Goal: Information Seeking & Learning: Learn about a topic

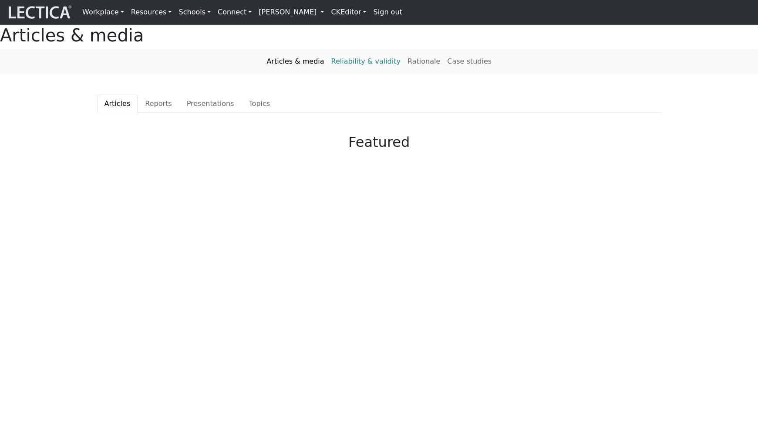
click at [356, 70] on link "Reliability & validity" at bounding box center [366, 61] width 76 height 17
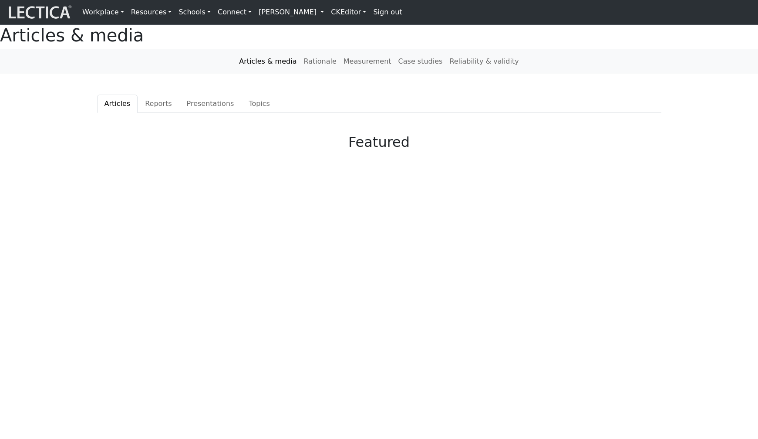
scroll to position [1, 0]
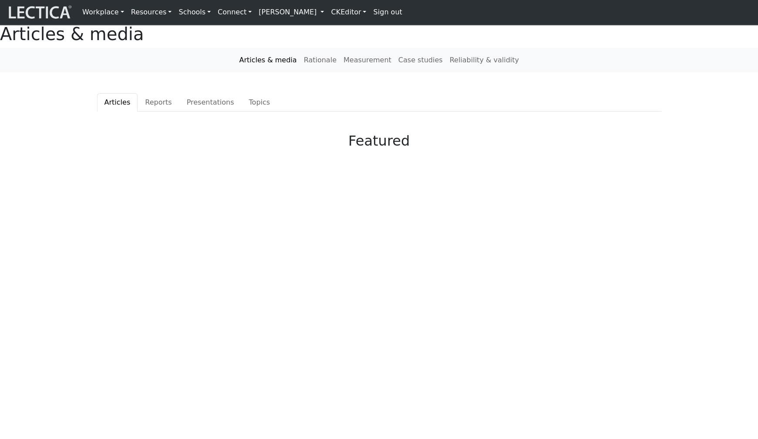
click at [102, 13] on link "Workplace" at bounding box center [103, 11] width 49 height 17
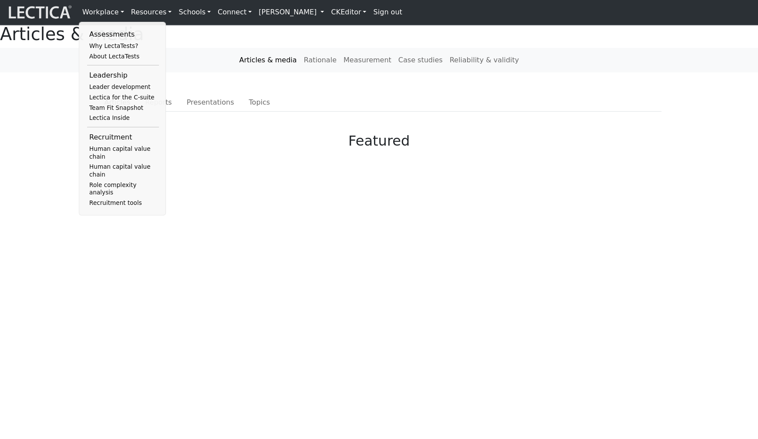
click at [139, 10] on link "Resources" at bounding box center [152, 11] width 48 height 17
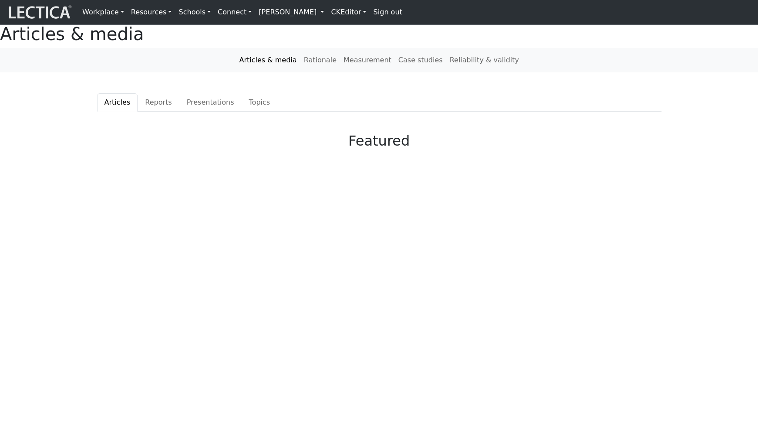
scroll to position [3, 0]
click at [133, 13] on link "Resources" at bounding box center [152, 11] width 48 height 17
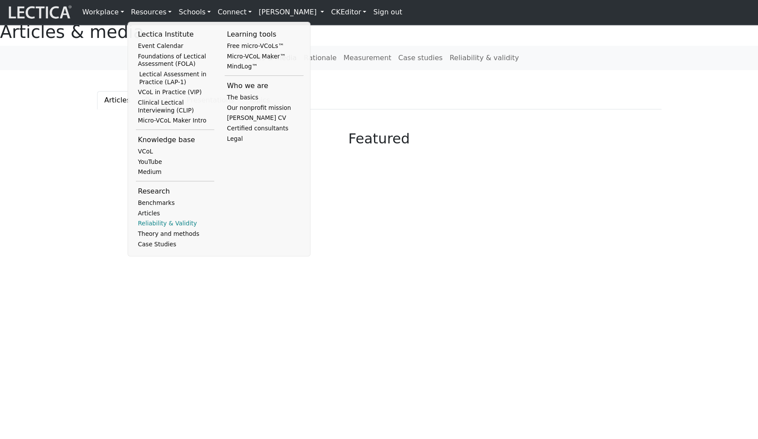
click at [148, 220] on link "Reliability & Validity" at bounding box center [175, 223] width 79 height 10
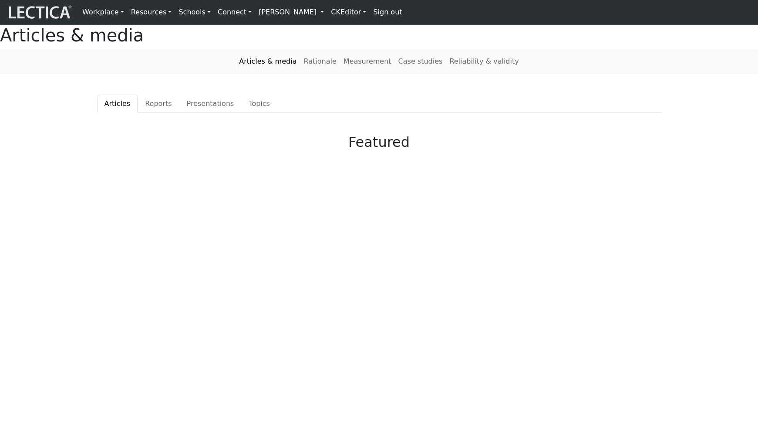
scroll to position [3, 0]
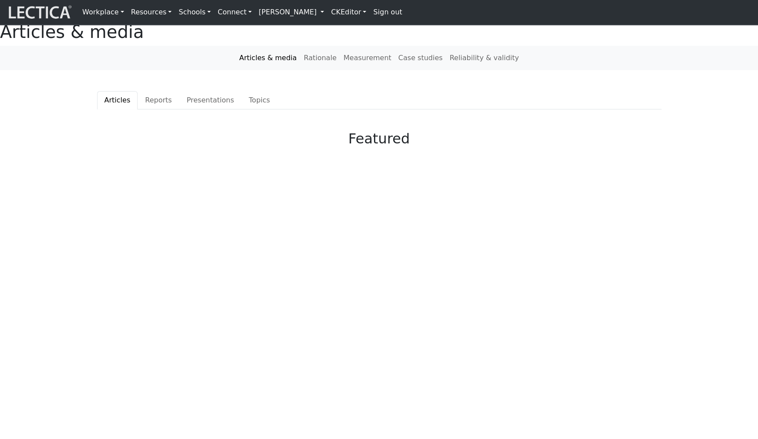
click at [134, 13] on link "Resources" at bounding box center [152, 11] width 48 height 17
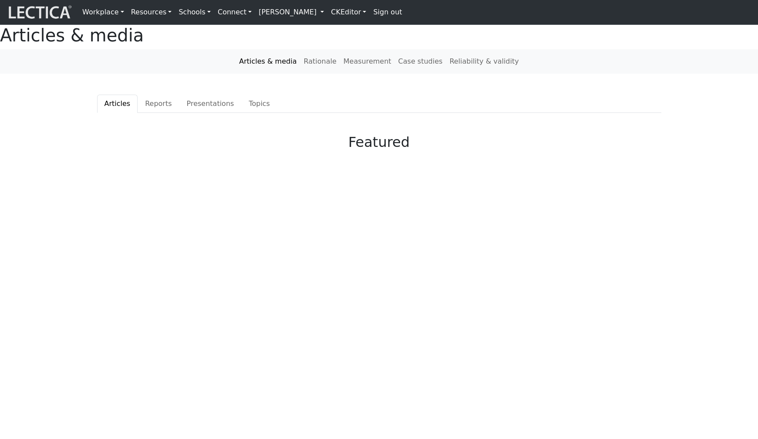
scroll to position [3, 0]
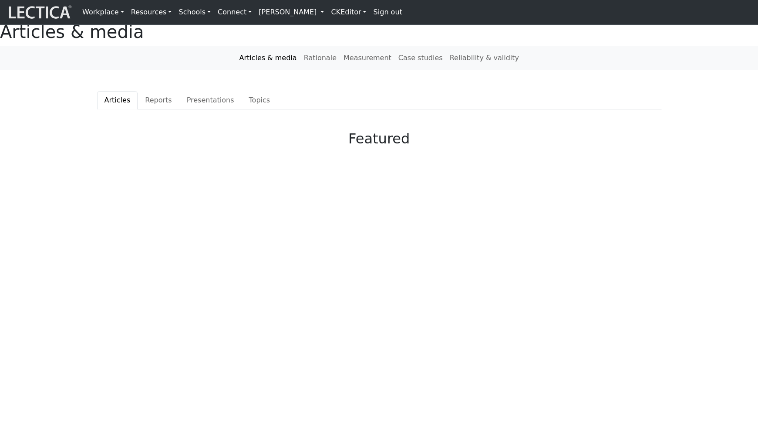
click at [132, 13] on link "Resources" at bounding box center [152, 11] width 48 height 17
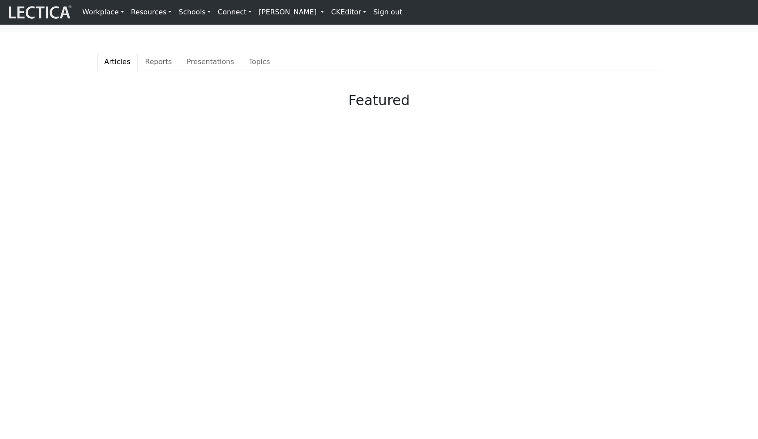
scroll to position [42, 0]
